Goal: Obtain resource: Obtain resource

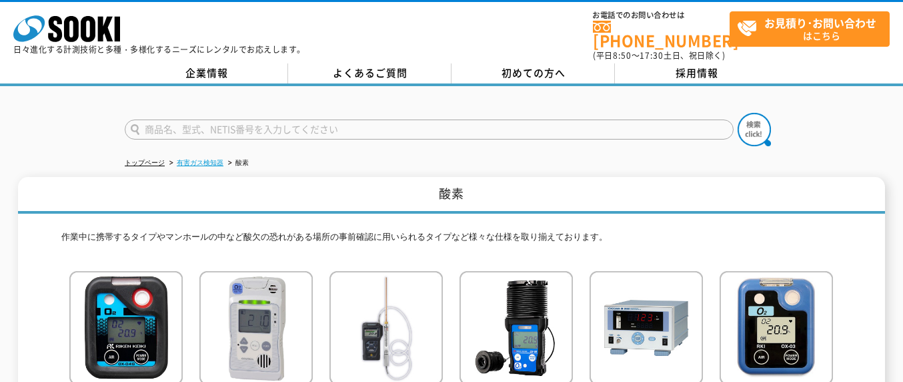
click at [218, 159] on link "有害ガス検知器" at bounding box center [200, 162] width 47 height 7
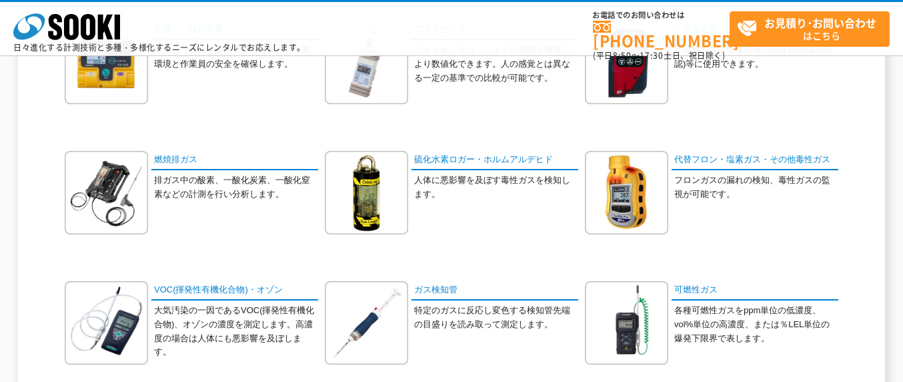
scroll to position [512, 0]
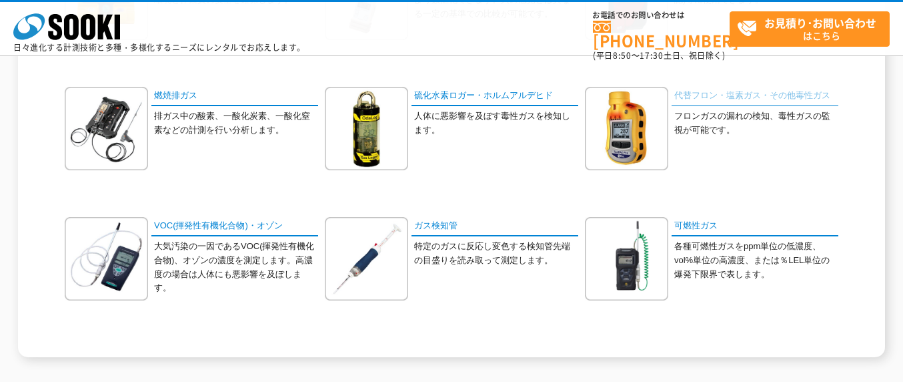
click at [759, 91] on link "代替フロン・塩素ガス・その他毒性ガス" at bounding box center [755, 96] width 167 height 19
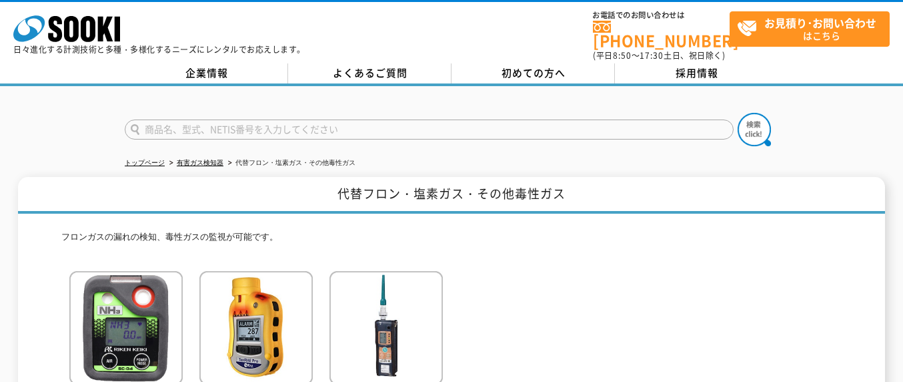
scroll to position [191, 0]
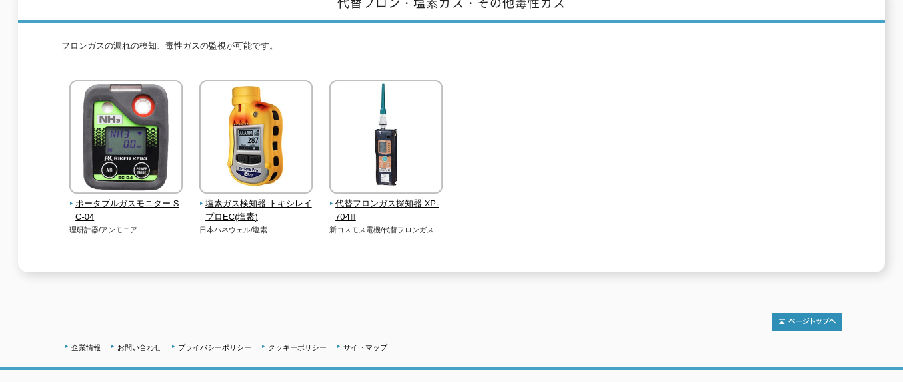
click at [551, 137] on div "ポータブルガスモニター SC-04 理研計器/アンモニア 日本ハネウェル/塩素" at bounding box center [451, 171] width 781 height 182
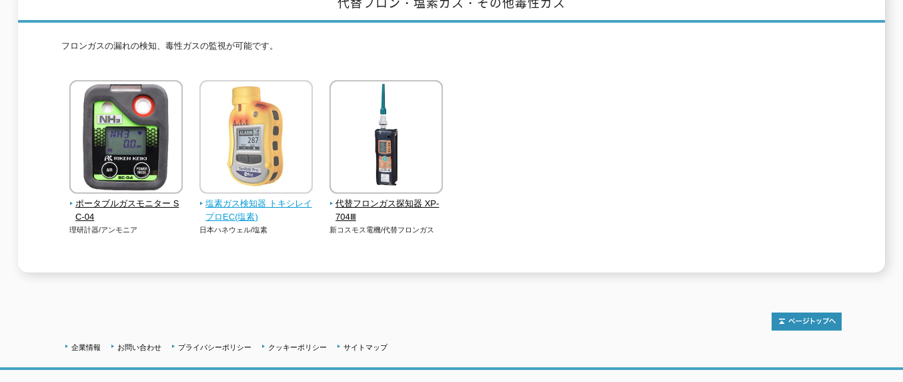
click at [258, 197] on span "塩素ガス検知器 トキシレイプロEC(塩素)" at bounding box center [256, 211] width 114 height 28
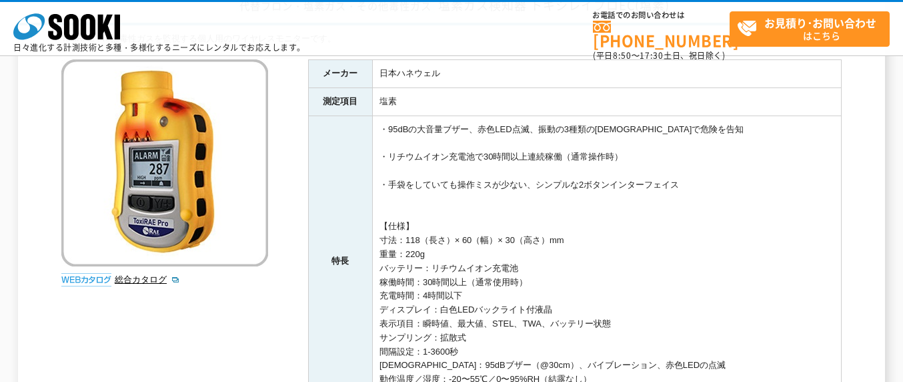
scroll to position [128, 0]
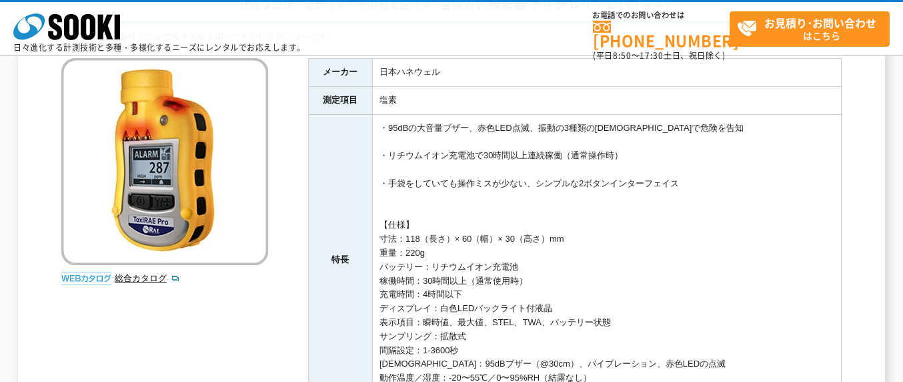
drag, startPoint x: 703, startPoint y: 182, endPoint x: 385, endPoint y: 115, distance: 325.3
click at [385, 115] on td "・95dBの大音量ブザー、赤色LED点滅、振動の3種類のアラームで危険を告知 ・リチウムイオン充電池で30時間以上連続稼働（通常操作時） ・手袋をしていても操…" at bounding box center [606, 260] width 469 height 292
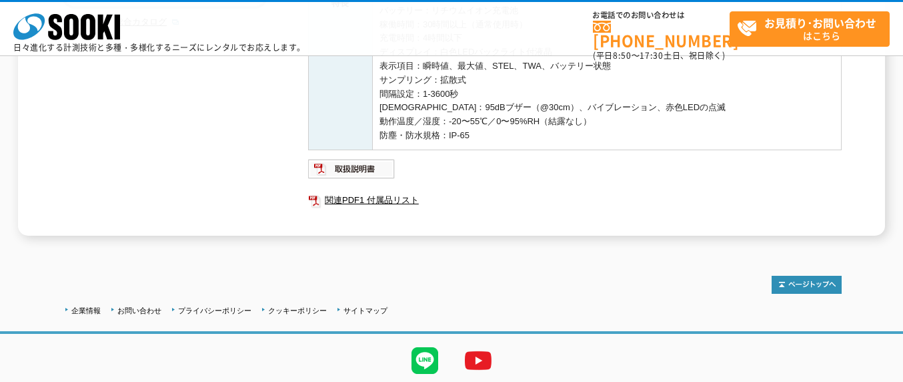
scroll to position [428, 0]
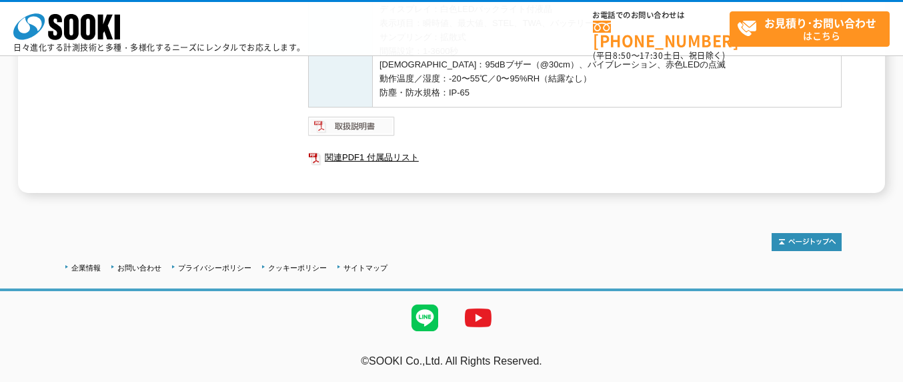
click at [374, 123] on img at bounding box center [351, 125] width 87 height 21
